Goal: Find specific fact: Find specific fact

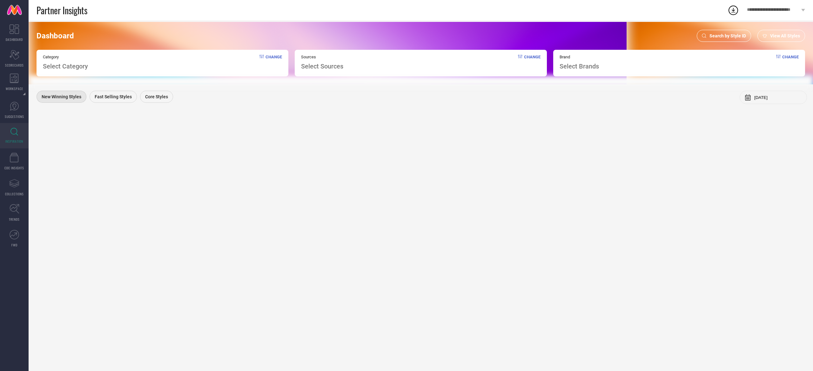
click at [728, 33] on span "Search by Style ID" at bounding box center [727, 35] width 37 height 5
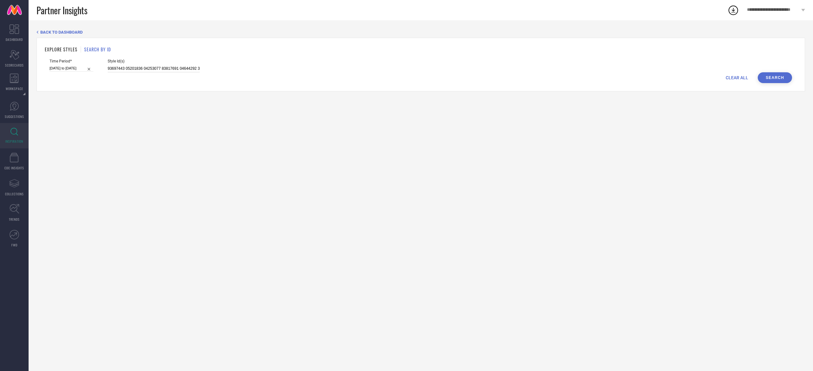
click at [167, 68] on input at bounding box center [154, 68] width 92 height 7
paste input "33585160 35980119 32302985 31152240 32273843 32710408 32234840 32744191"
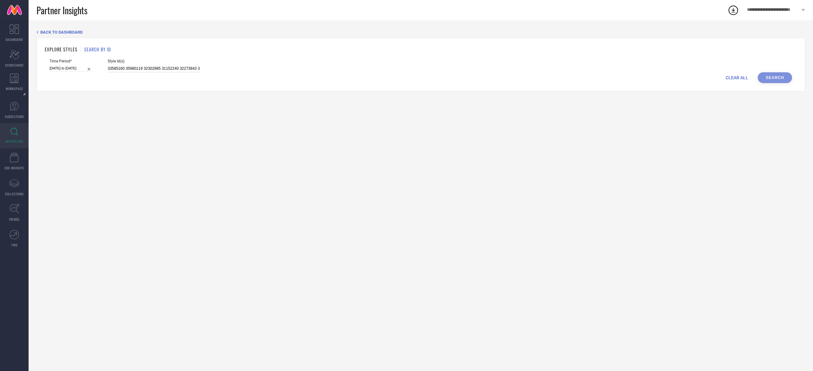
scroll to position [0, 50]
type input "33585160 35980119 32302985 31152240 32273843 32710408 32234840 32744191"
click at [779, 76] on button "Search" at bounding box center [775, 77] width 34 height 11
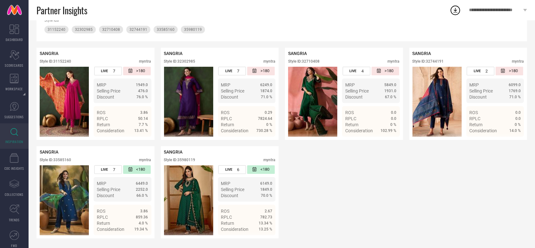
scroll to position [103, 0]
click at [65, 59] on div "Style ID: 31152240" at bounding box center [55, 61] width 31 height 4
copy div "31152240"
click at [191, 59] on div "Style ID: 32302985" at bounding box center [179, 61] width 31 height 4
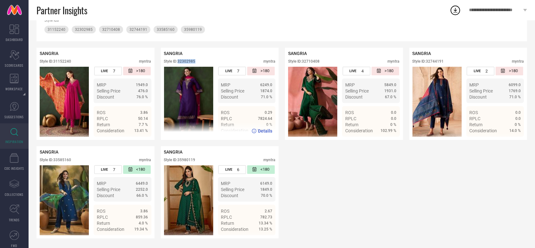
click at [191, 59] on div "Style ID: 32302985" at bounding box center [179, 61] width 31 height 4
copy div "32302985"
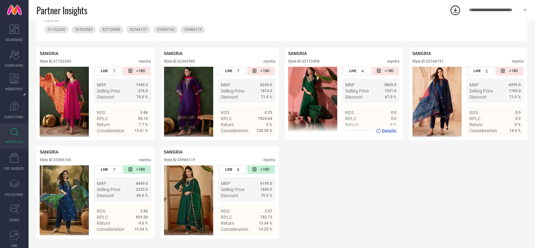
click at [312, 59] on div "Style ID: 32710408" at bounding box center [303, 61] width 31 height 4
copy div "32710408"
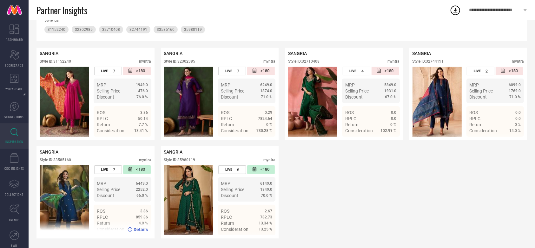
click at [61, 157] on div "Style ID: 33585160" at bounding box center [55, 159] width 31 height 4
copy div "33585160"
click at [61, 157] on div "Style ID: 33585160" at bounding box center [55, 159] width 31 height 4
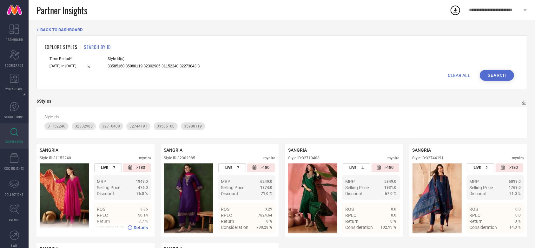
scroll to position [0, 0]
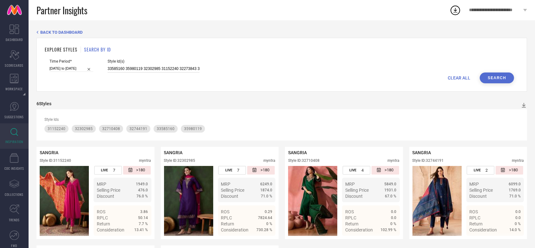
click at [173, 71] on input "33585160 35980119 32302985 31152240 32273843 32710408 32234840 32744191" at bounding box center [154, 68] width 92 height 7
select select "7"
select select "2025"
select select "8"
select select "2025"
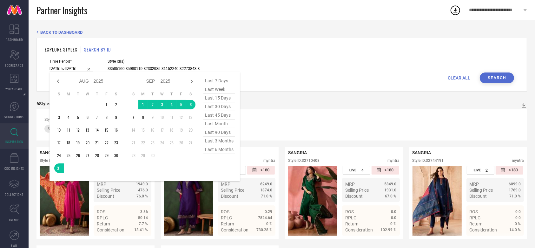
click at [75, 65] on input "[DATE] to [DATE]" at bounding box center [72, 68] width 44 height 7
click at [228, 134] on span "last 90 days" at bounding box center [220, 132] width 32 height 9
type input "[DATE] to [DATE]"
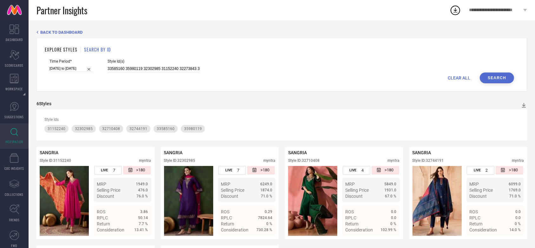
click at [496, 79] on button "Search" at bounding box center [497, 77] width 34 height 11
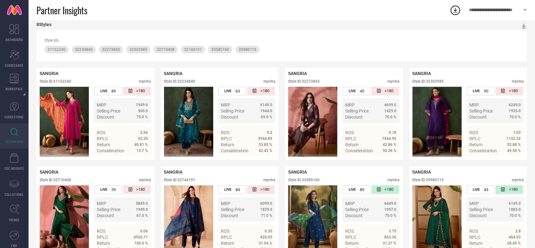
scroll to position [103, 0]
